Goal: Information Seeking & Learning: Check status

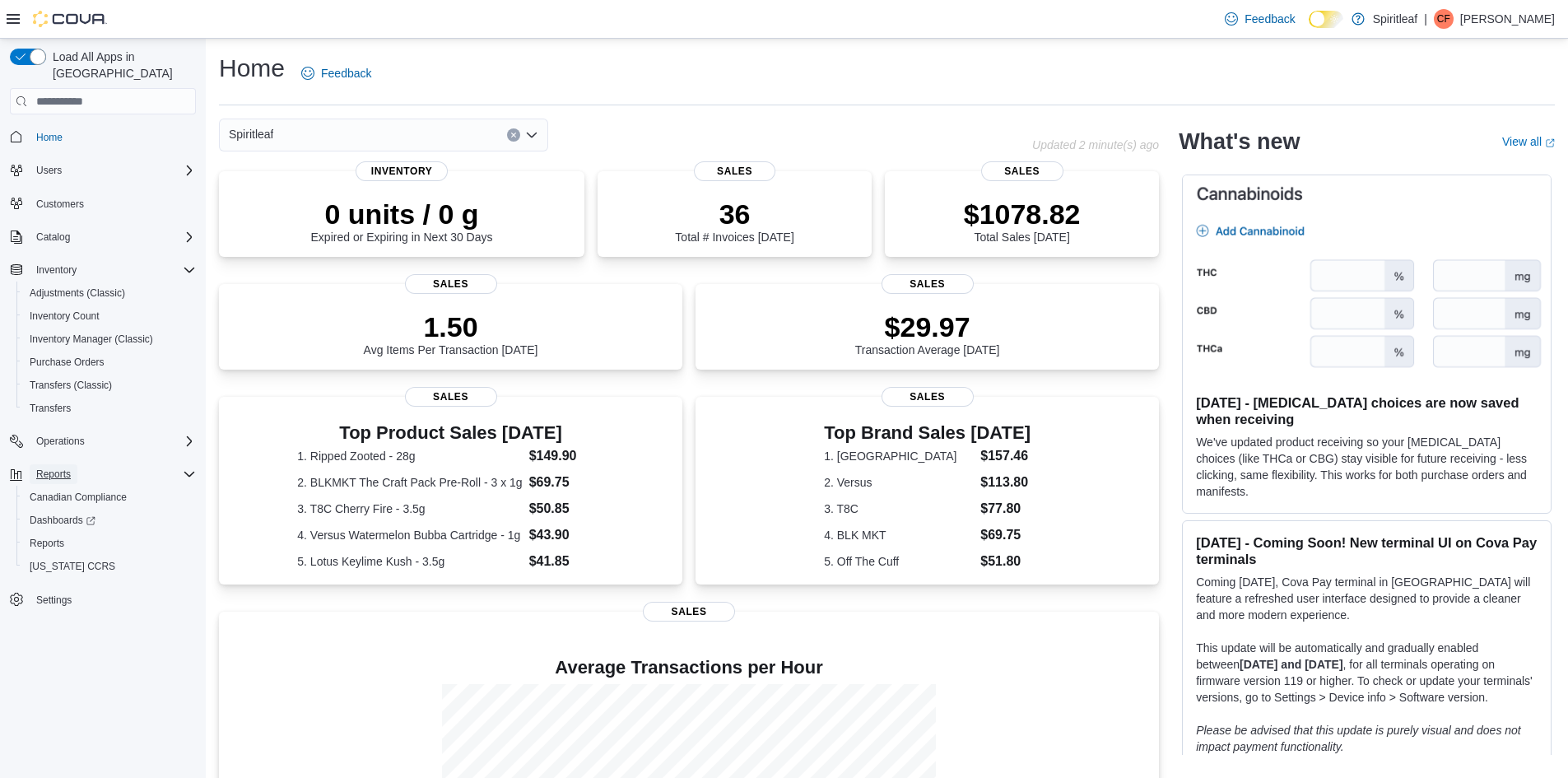
click at [64, 468] on span "Reports" at bounding box center [53, 474] width 35 height 13
click at [46, 468] on span "Reports" at bounding box center [53, 474] width 35 height 13
click at [52, 537] on span "Reports" at bounding box center [47, 544] width 35 height 13
